Goal: Book appointment/travel/reservation

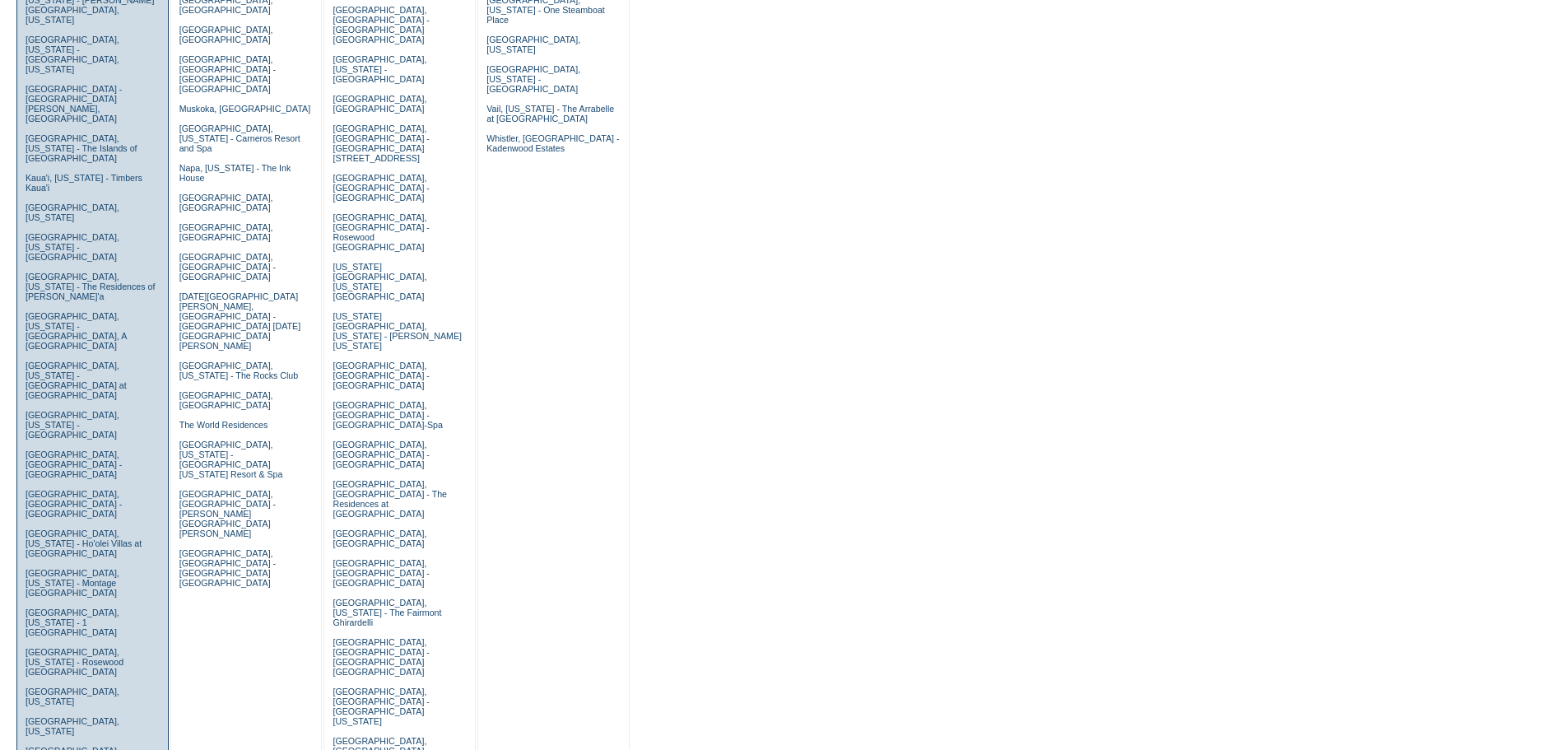
scroll to position [576, 0]
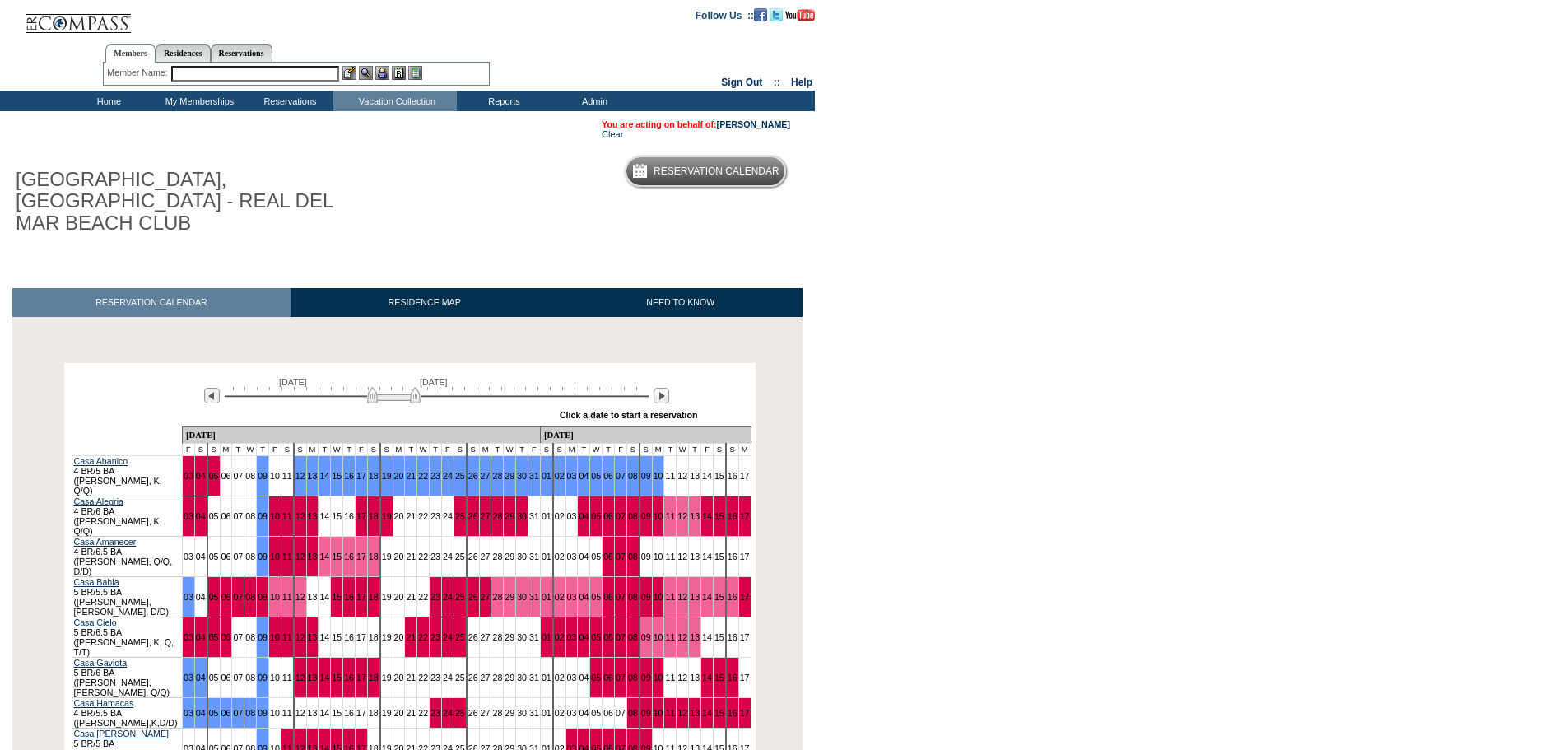
drag, startPoint x: 399, startPoint y: 379, endPoint x: 418, endPoint y: 381, distance: 19.1
click at [418, 387] on img at bounding box center [394, 395] width 54 height 16
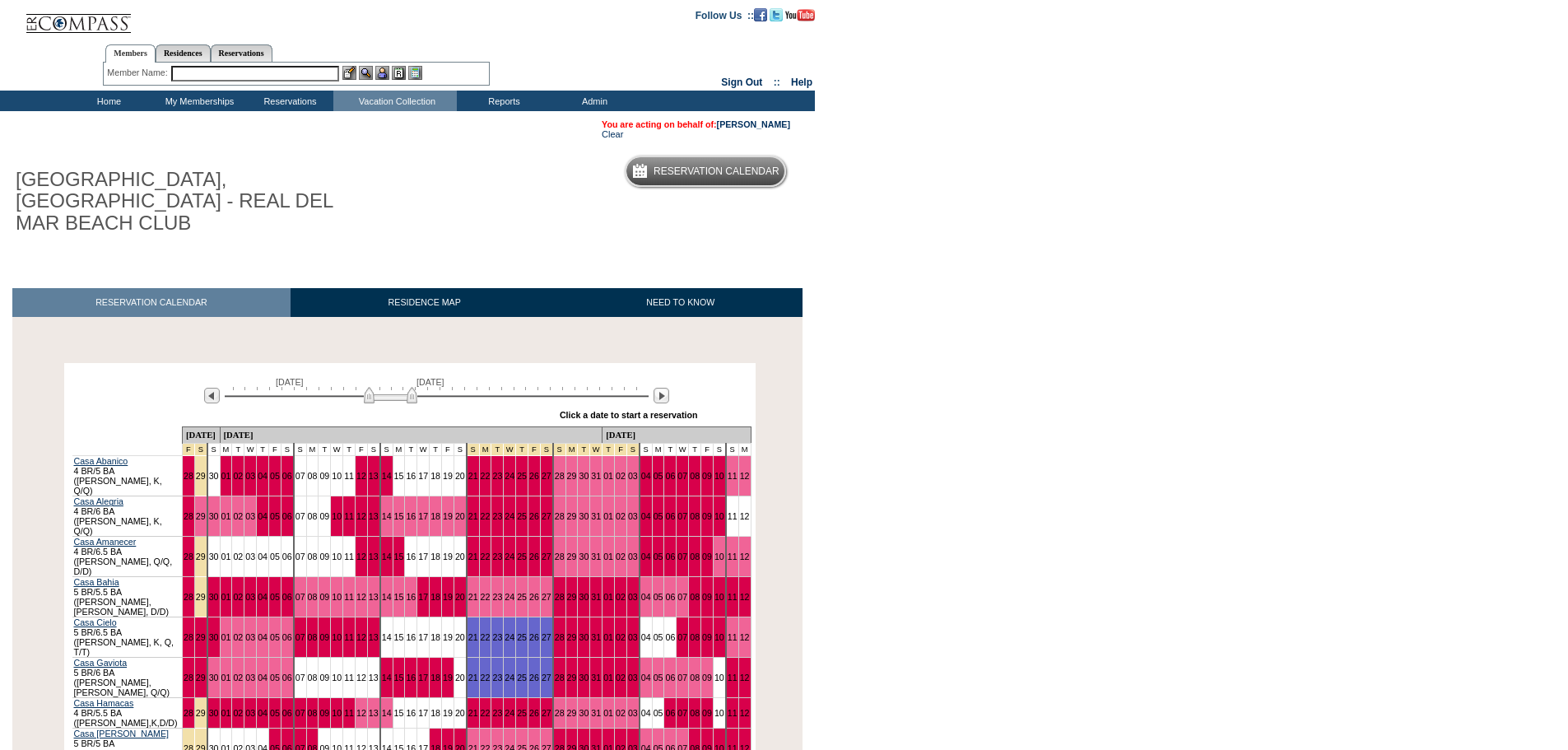
click at [370, 387] on img at bounding box center [390, 395] width 54 height 16
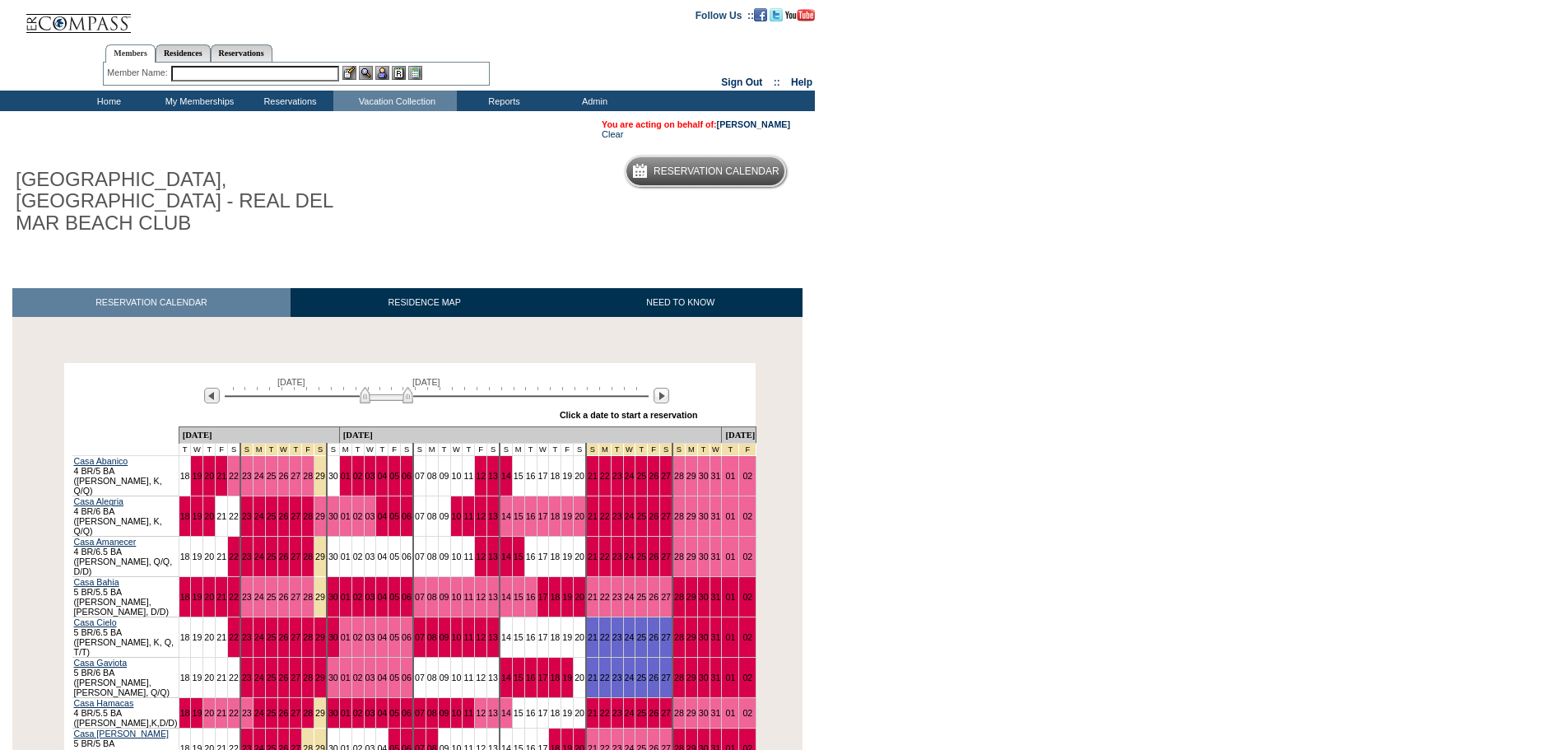
click at [365, 387] on img at bounding box center [386, 395] width 54 height 16
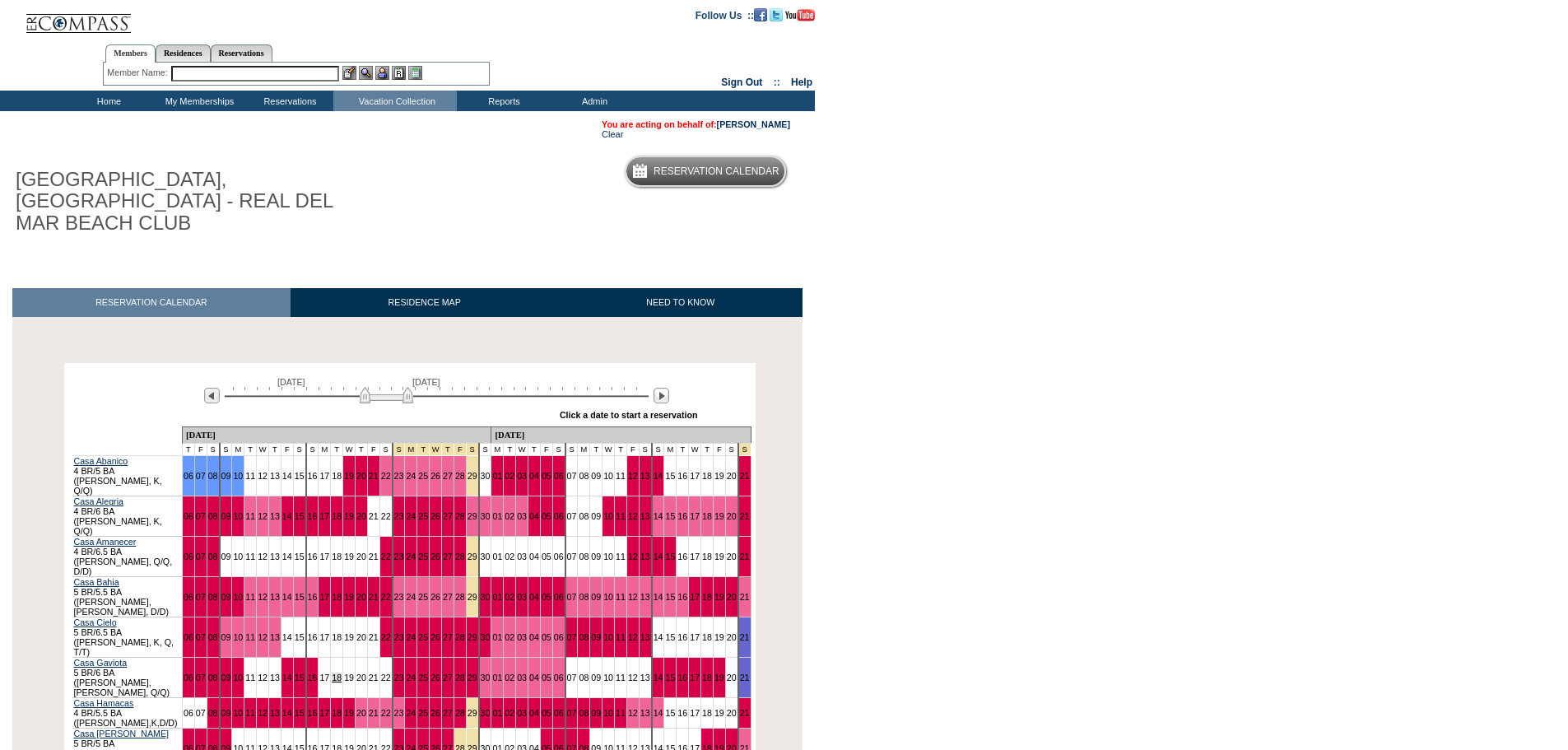
scroll to position [83, 0]
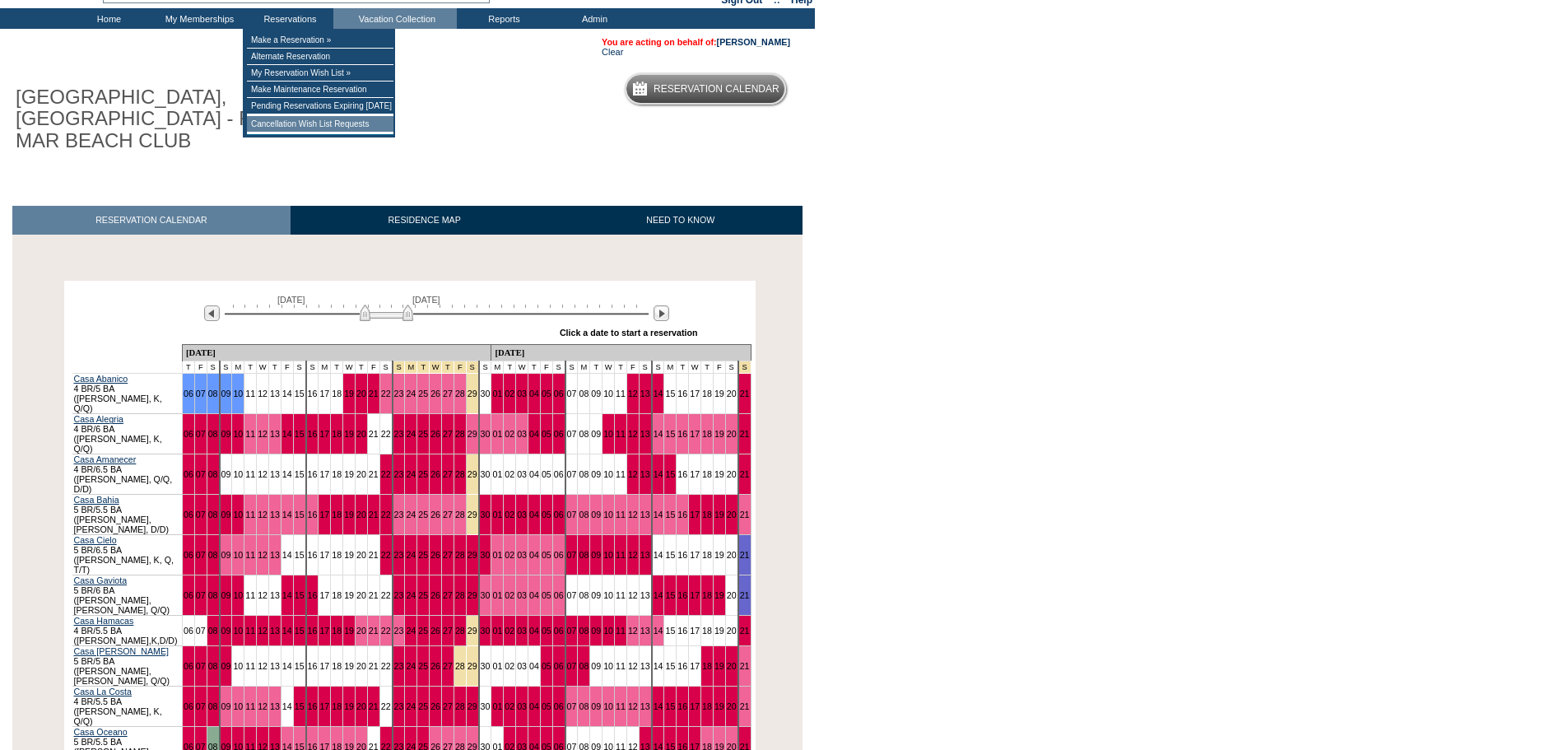
click at [293, 131] on td "Cancellation Wish List Requests" at bounding box center [320, 125] width 146 height 16
